Goal: Find specific page/section: Find specific page/section

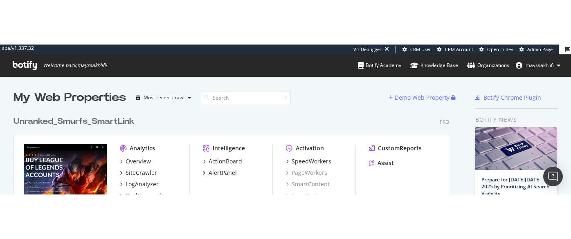
scroll to position [239, 571]
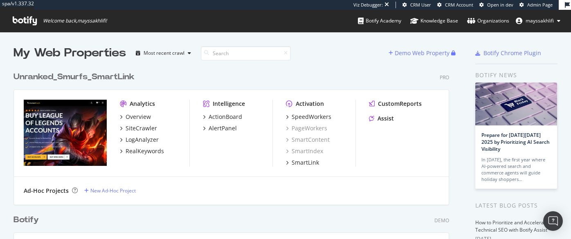
click at [532, 6] on span "Admin Page" at bounding box center [539, 5] width 25 height 6
